Goal: Task Accomplishment & Management: Manage account settings

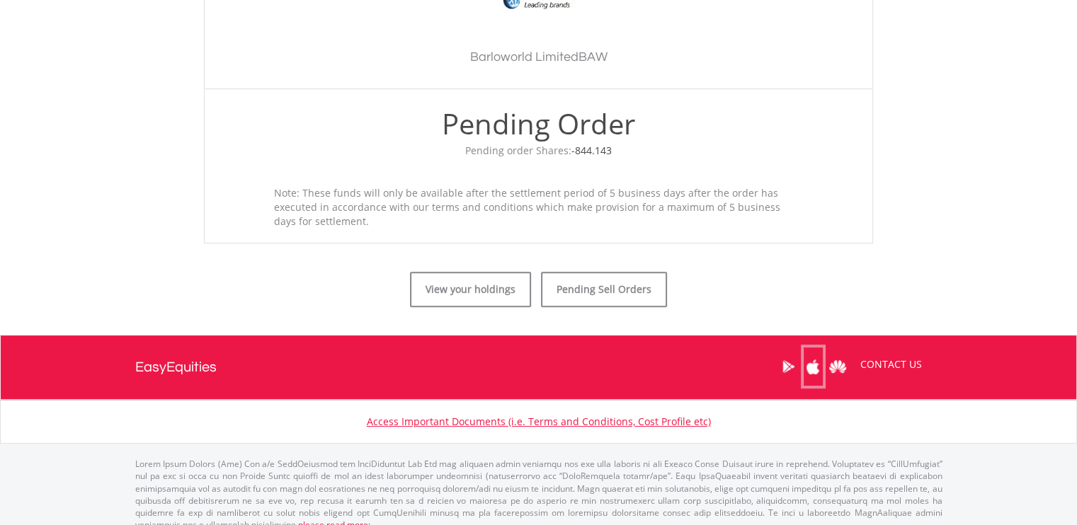
scroll to position [479, 0]
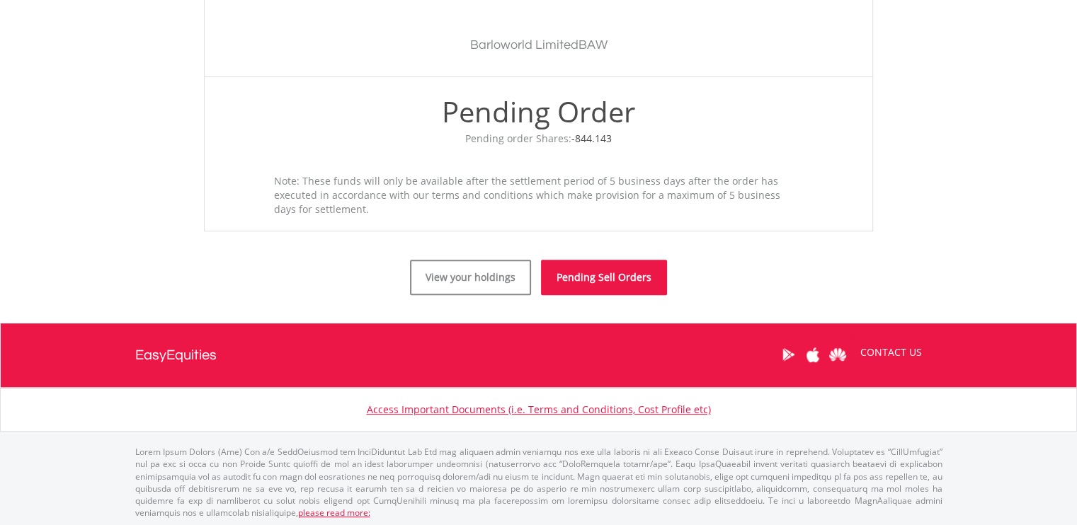
click at [583, 290] on link "Pending Sell Orders" at bounding box center [604, 277] width 126 height 35
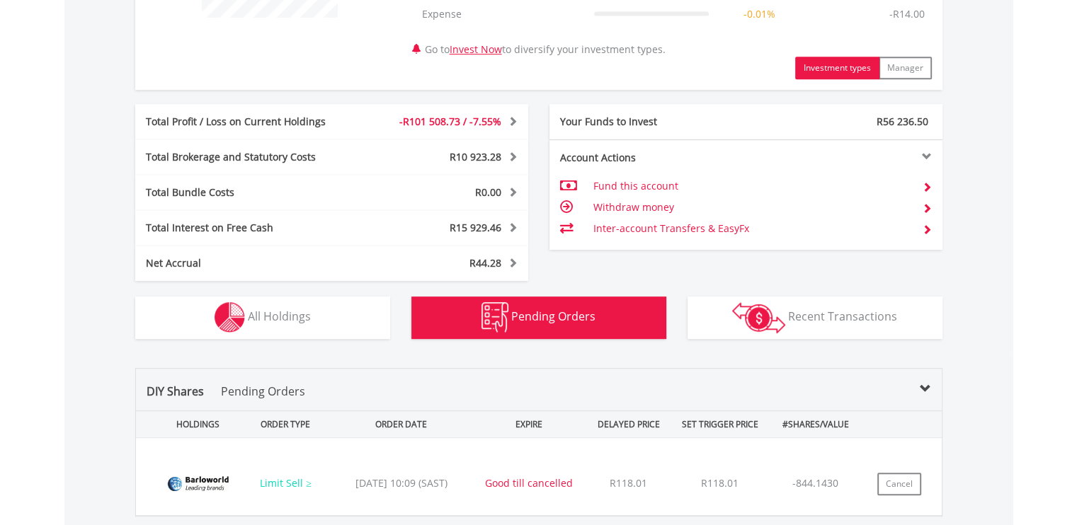
scroll to position [716, 0]
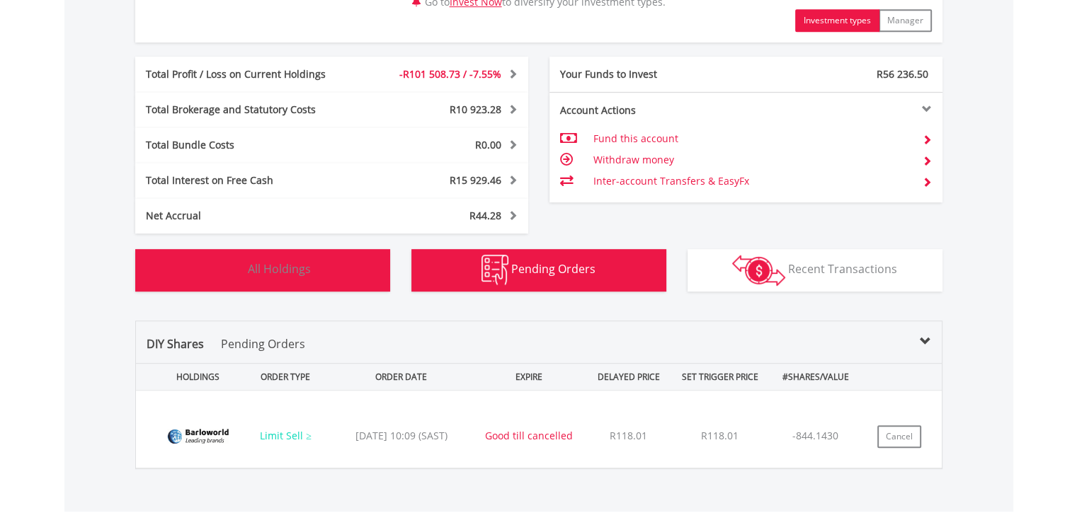
click at [314, 265] on button "Holdings All Holdings" at bounding box center [262, 270] width 255 height 42
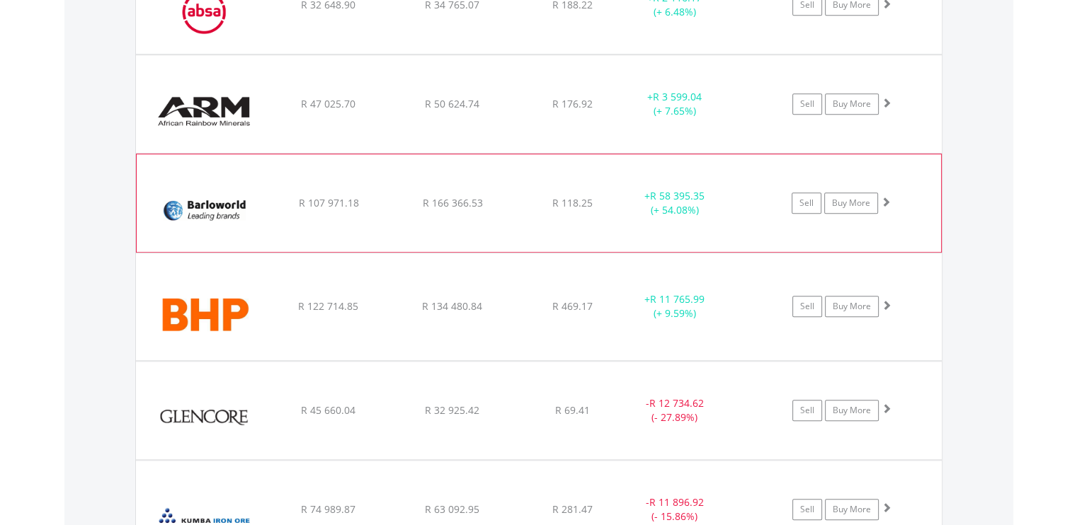
scroll to position [1190, 0]
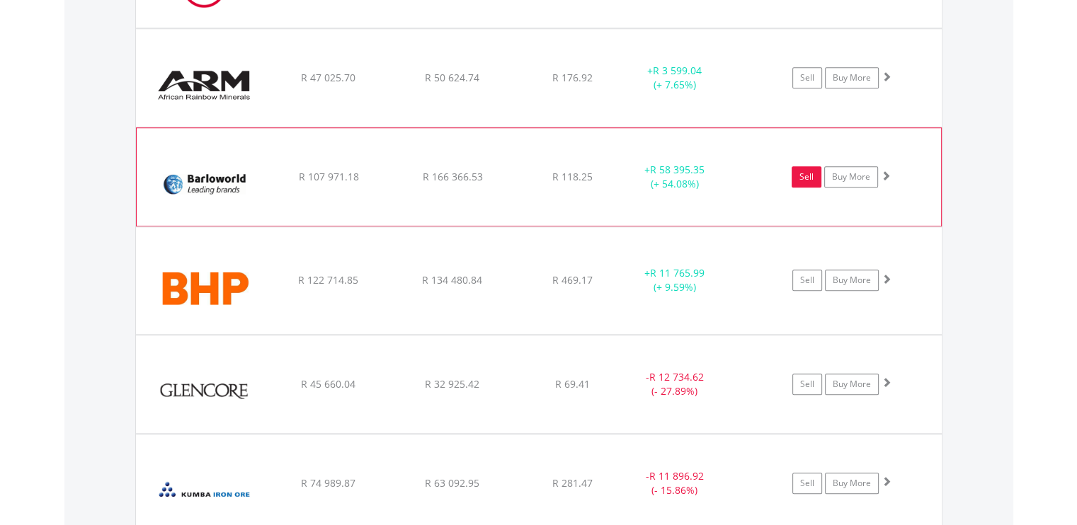
click at [809, 180] on link "Sell" at bounding box center [807, 176] width 30 height 21
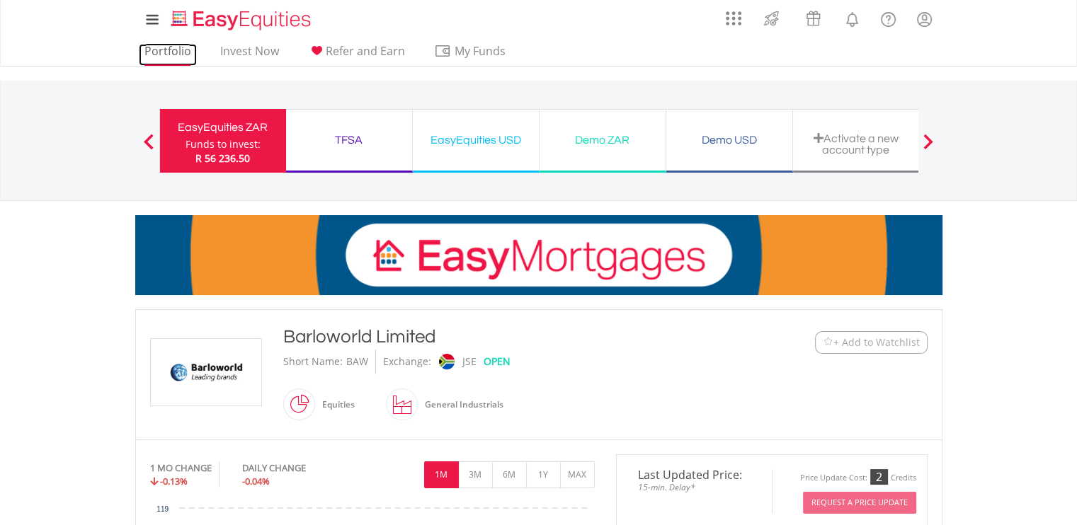
click at [166, 52] on link "Portfolio" at bounding box center [168, 55] width 58 height 22
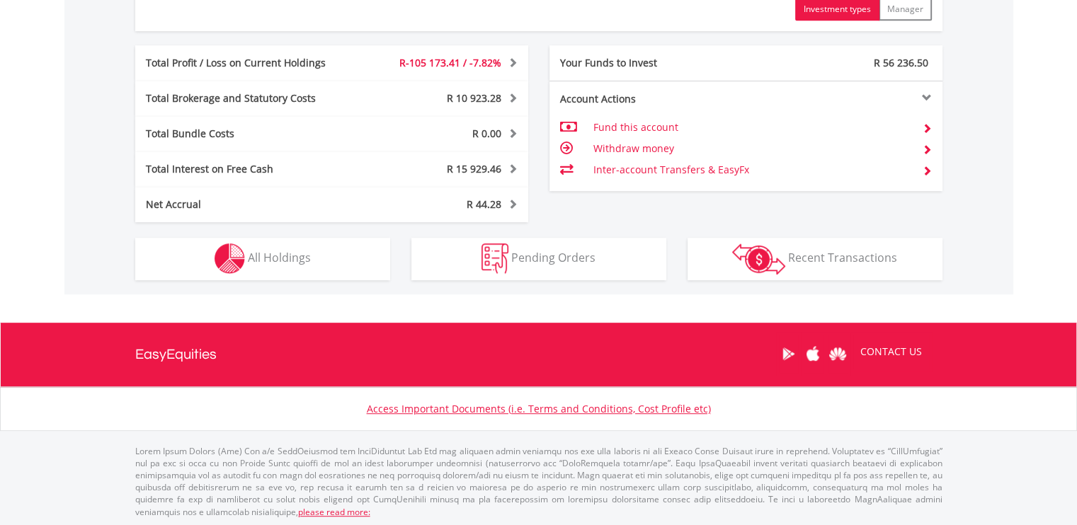
scroll to position [136, 269]
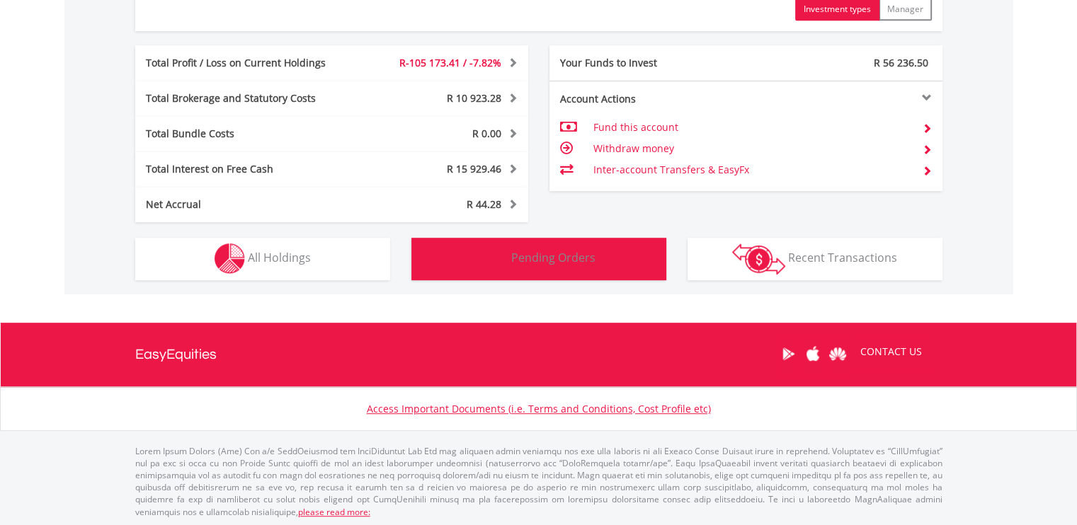
click at [580, 251] on span "Pending Orders" at bounding box center [553, 258] width 84 height 16
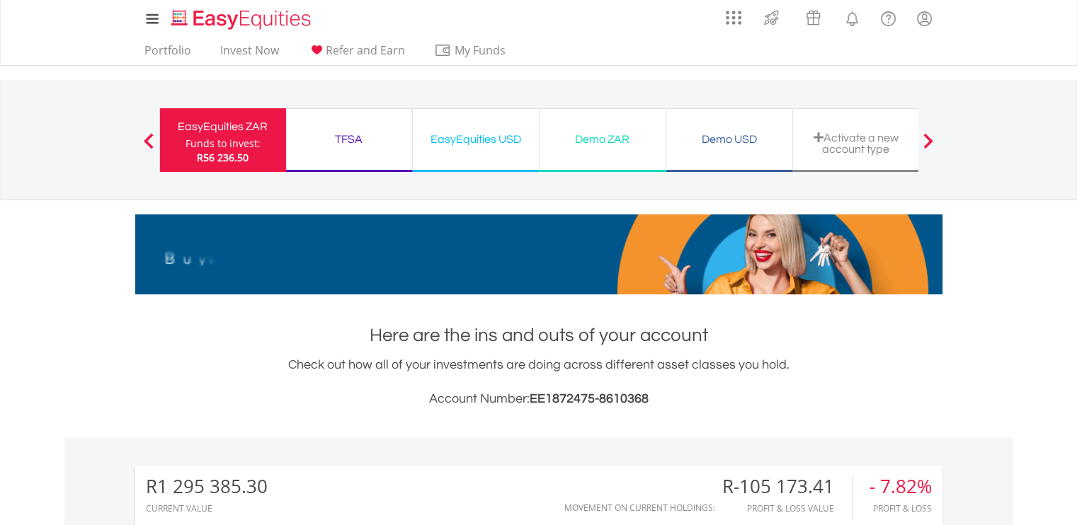
scroll to position [0, 0]
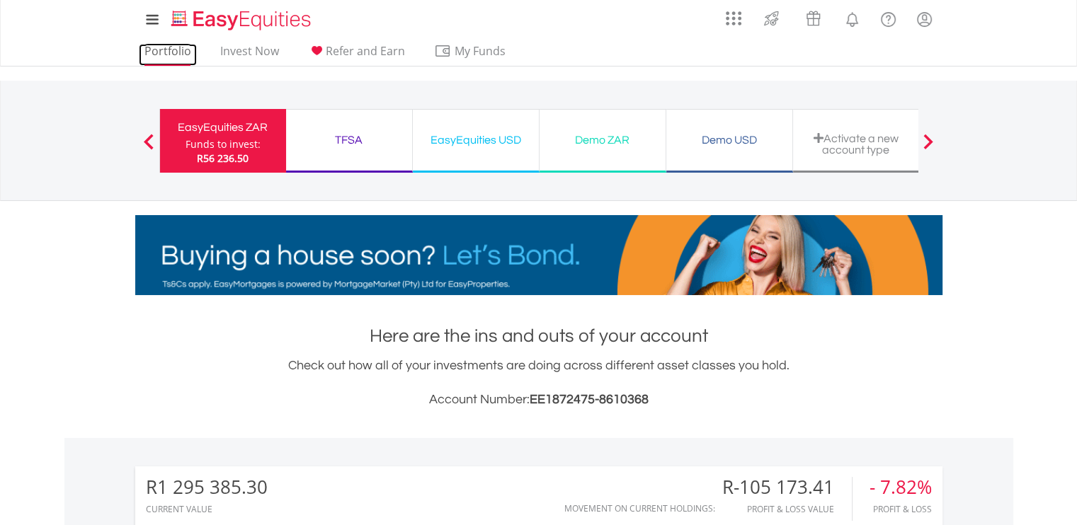
click at [178, 47] on link "Portfolio" at bounding box center [168, 55] width 58 height 22
